Goal: Task Accomplishment & Management: Manage account settings

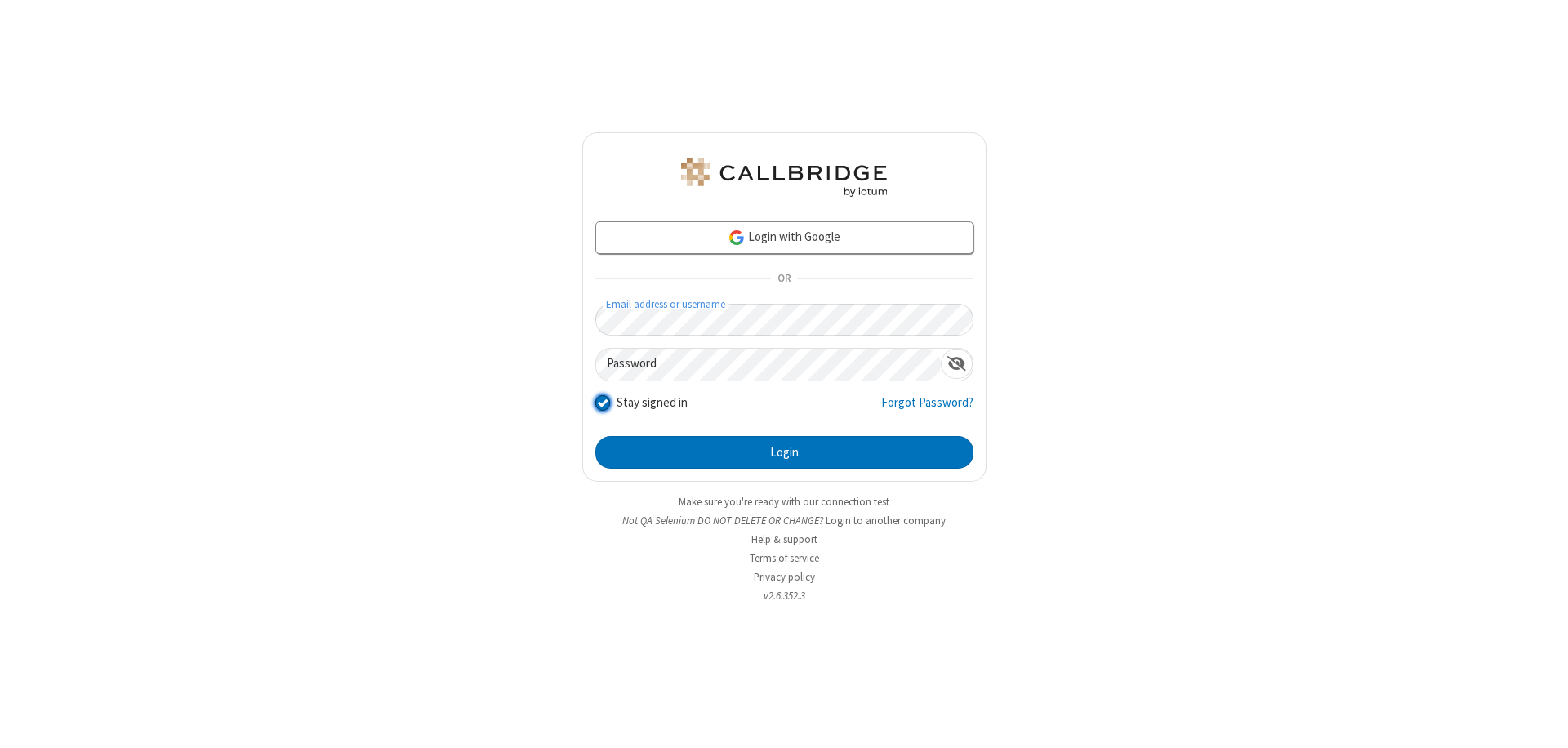
click at [602, 402] on input "Stay signed in" at bounding box center [603, 402] width 16 height 17
checkbox input "false"
click at [784, 453] on button "Login" at bounding box center [784, 452] width 378 height 33
click at [602, 402] on input "Stay signed in" at bounding box center [603, 402] width 16 height 17
checkbox input "false"
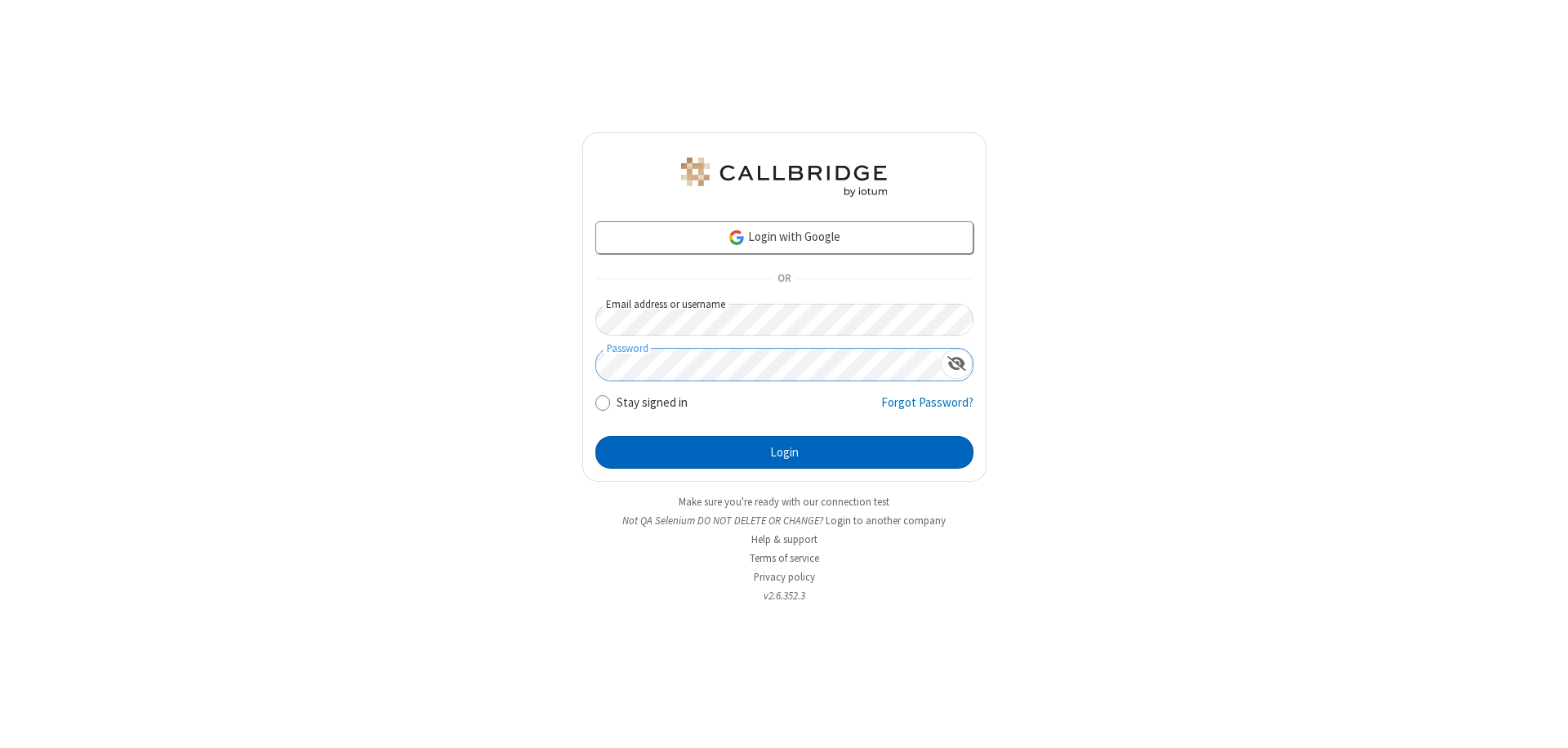
click at [784, 453] on button "Login" at bounding box center [784, 452] width 378 height 33
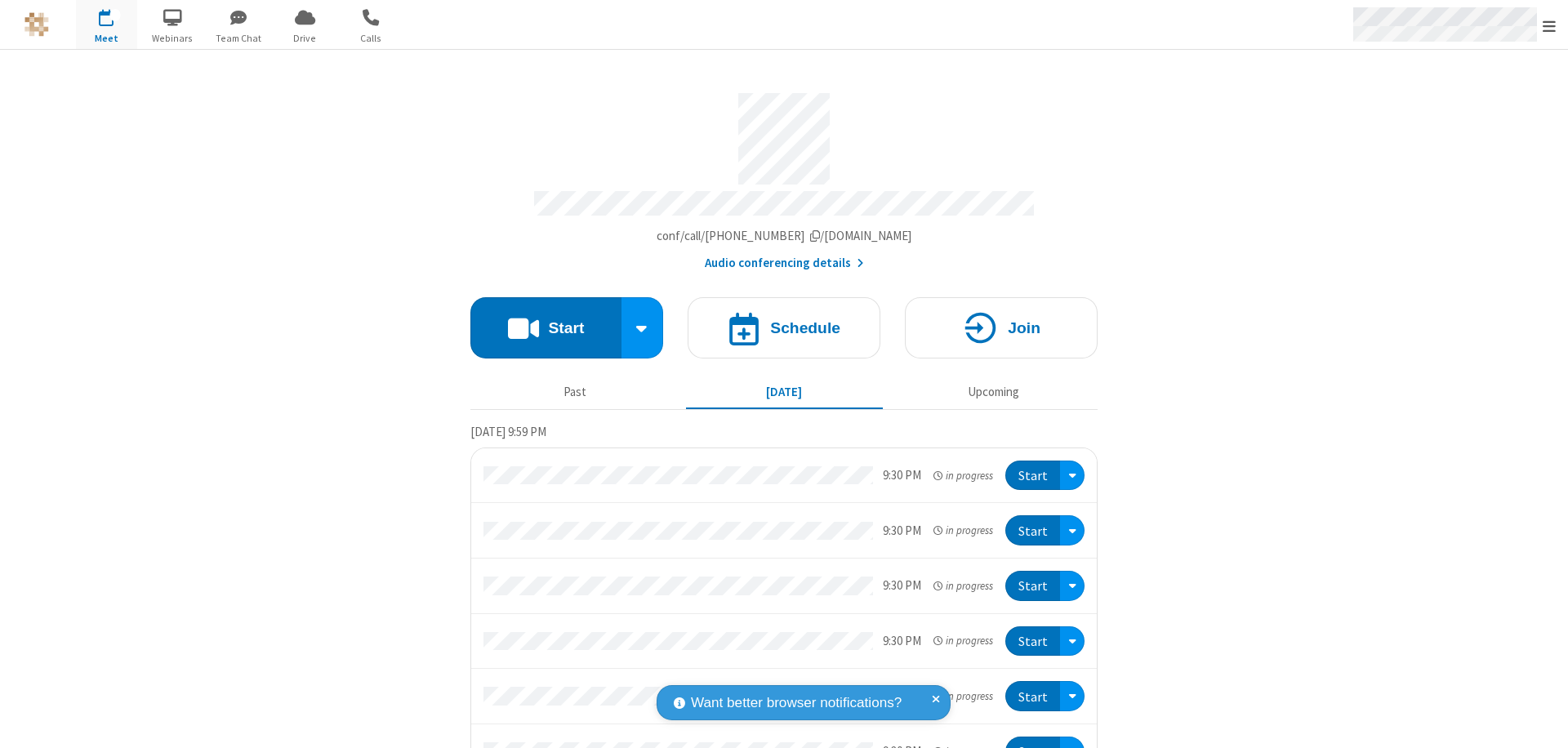
click at [1550, 25] on span "Open menu" at bounding box center [1549, 26] width 13 height 17
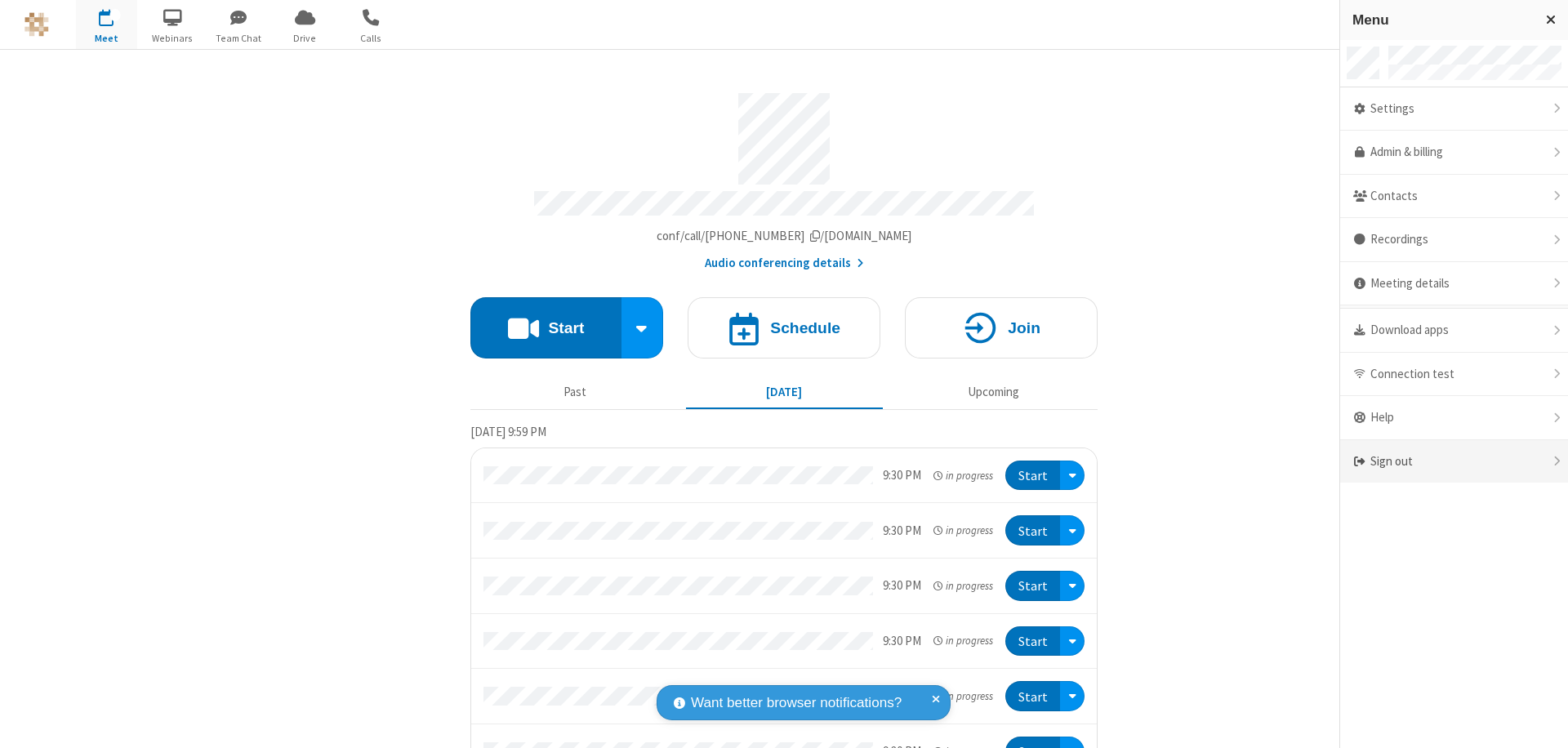
click at [1453, 462] on div "Sign out" at bounding box center [1453, 462] width 228 height 43
